Goal: Find specific page/section: Find specific page/section

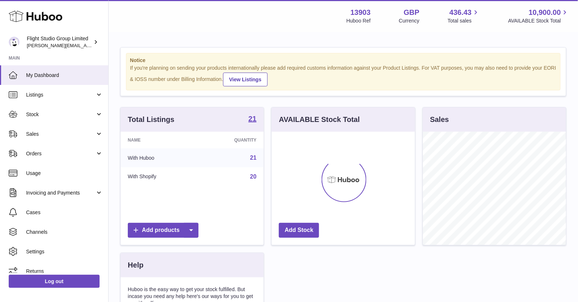
scroll to position [113, 144]
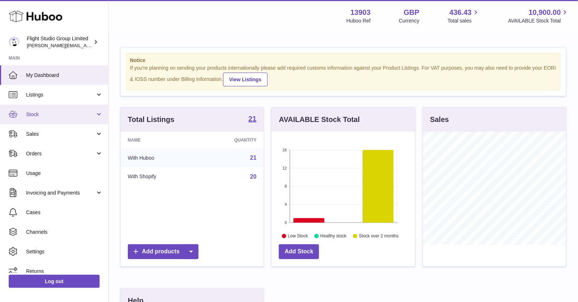
click at [45, 121] on link "Stock" at bounding box center [54, 114] width 108 height 20
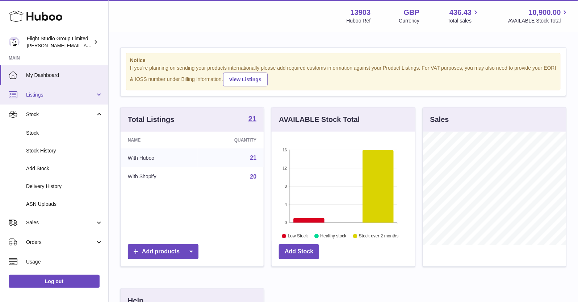
click at [42, 96] on span "Listings" at bounding box center [60, 94] width 69 height 7
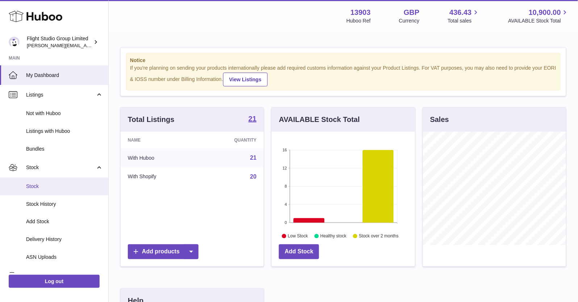
scroll to position [73, 0]
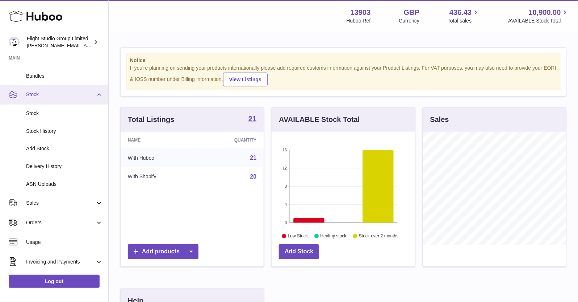
click at [42, 95] on span "Stock" at bounding box center [60, 94] width 69 height 7
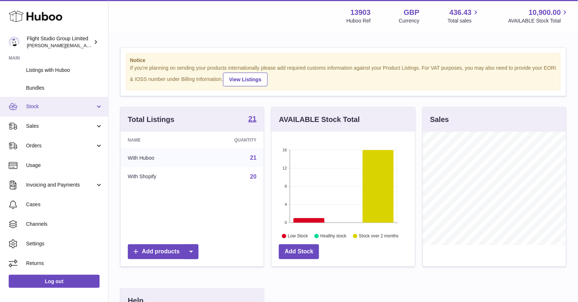
click at [42, 105] on span "Stock" at bounding box center [60, 106] width 69 height 7
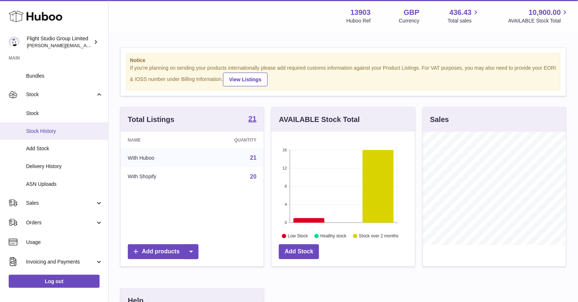
click at [42, 123] on link "Stock History" at bounding box center [54, 131] width 108 height 18
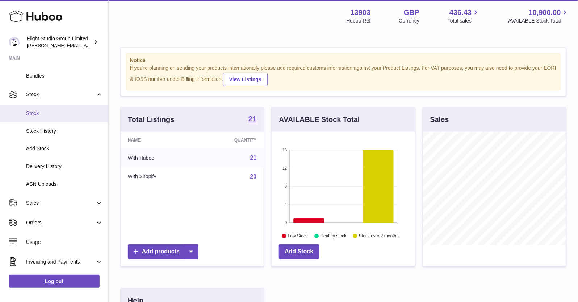
click at [41, 119] on link "Stock" at bounding box center [54, 113] width 108 height 18
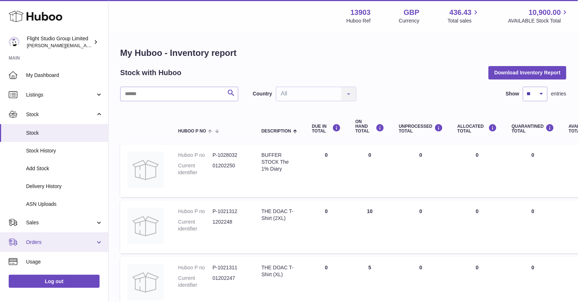
click at [56, 240] on span "Orders" at bounding box center [60, 242] width 69 height 7
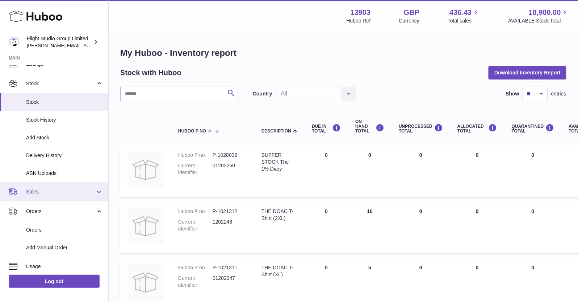
scroll to position [19, 0]
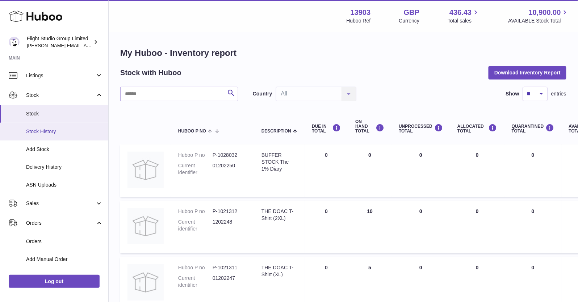
click at [46, 130] on span "Stock History" at bounding box center [64, 131] width 77 height 7
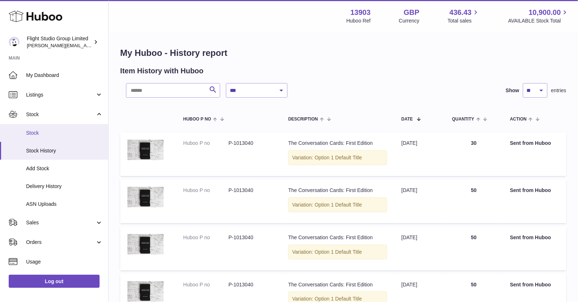
click at [59, 129] on span "Stock" at bounding box center [64, 132] width 77 height 7
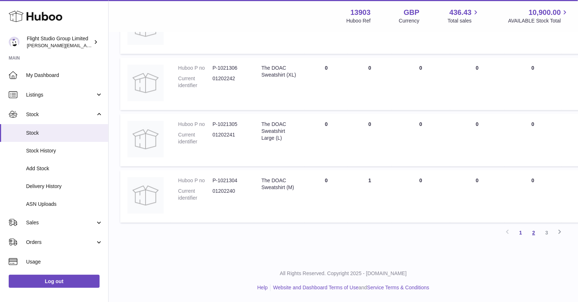
click at [532, 230] on link "2" at bounding box center [534, 232] width 13 height 13
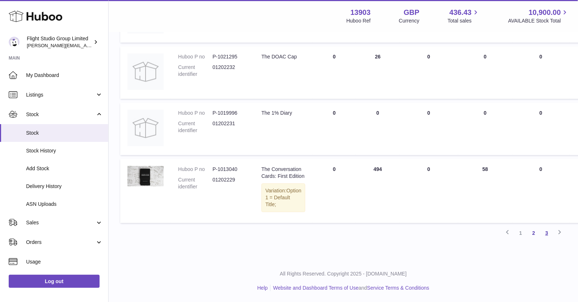
click at [545, 233] on link "3" at bounding box center [547, 232] width 13 height 13
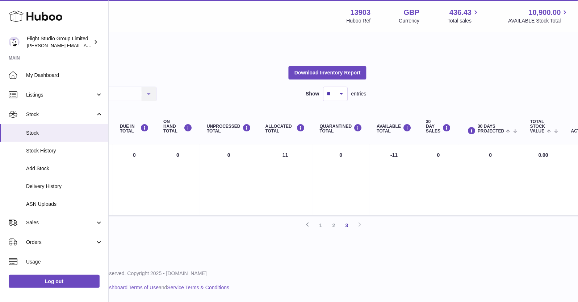
scroll to position [0, 210]
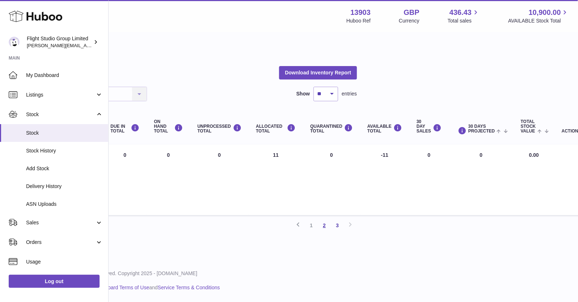
click at [327, 231] on link "2" at bounding box center [324, 225] width 13 height 13
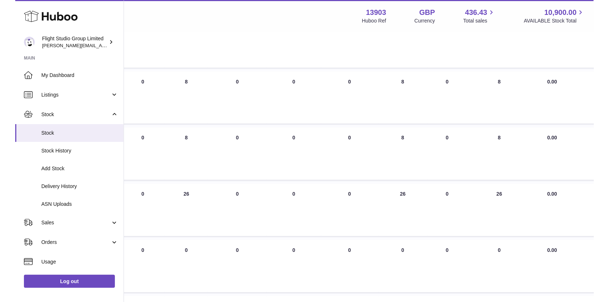
scroll to position [354, 179]
